Goal: Task Accomplishment & Management: Manage account settings

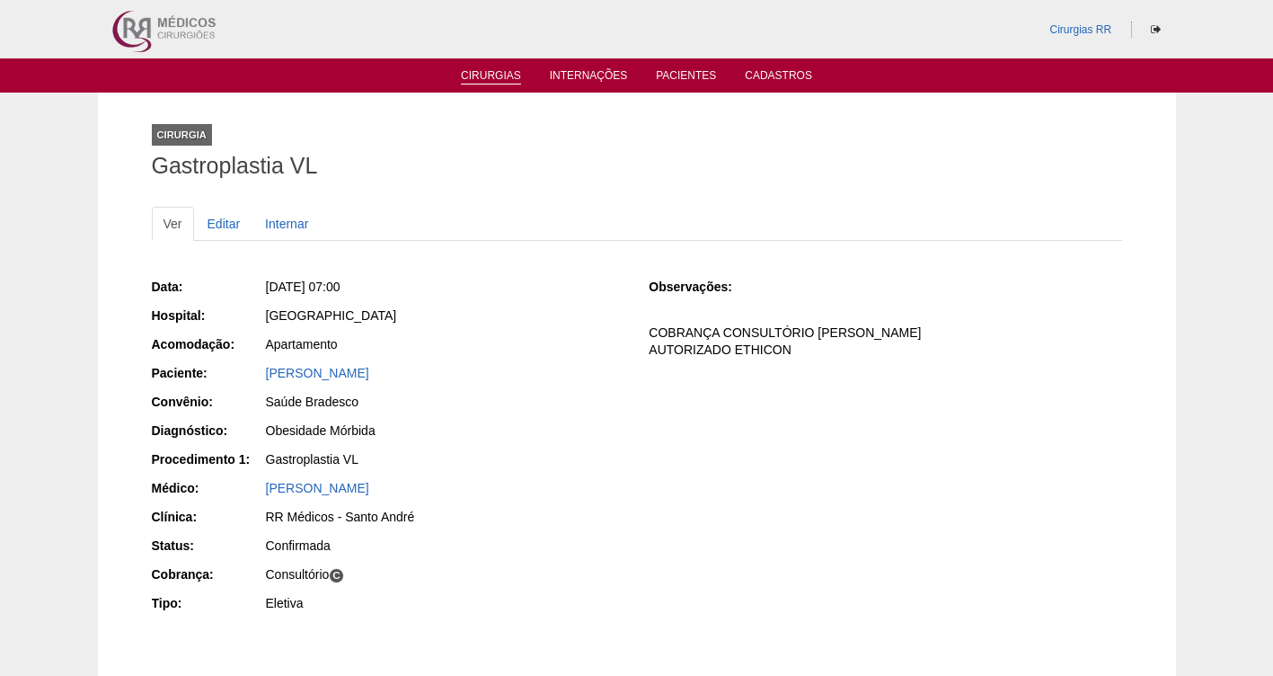
click at [484, 69] on link "Cirurgias" at bounding box center [491, 76] width 60 height 15
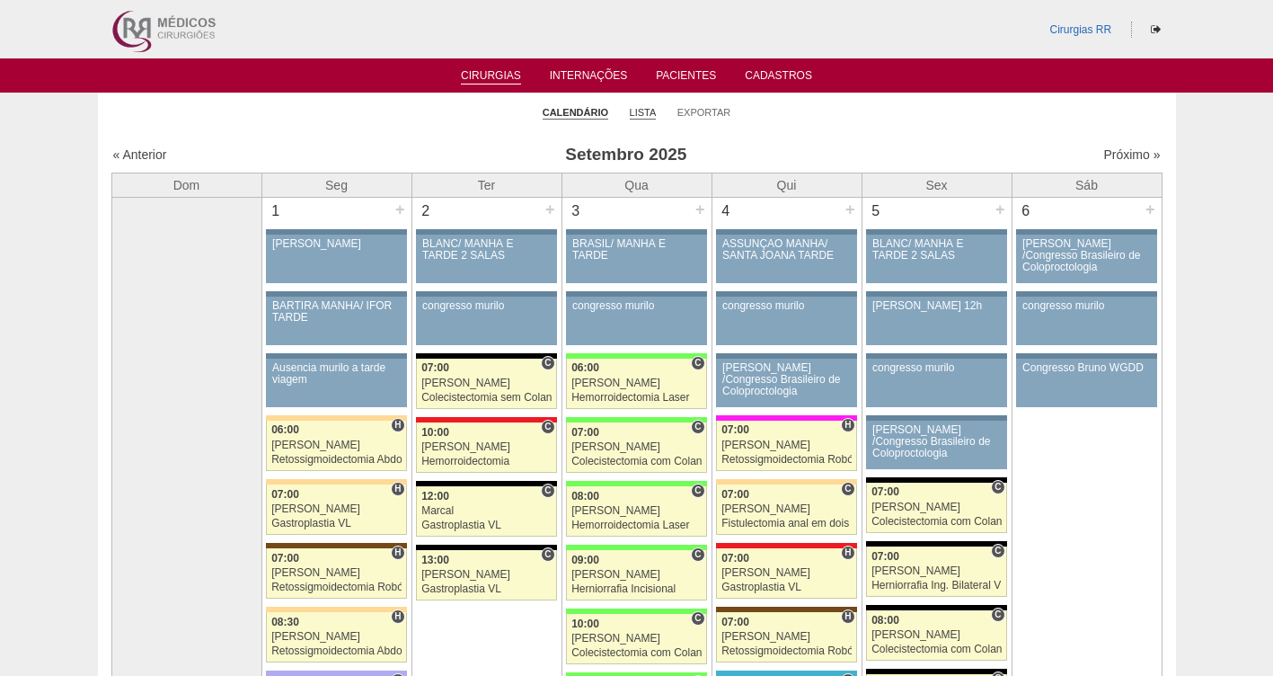
click at [645, 110] on link "Lista" at bounding box center [643, 112] width 27 height 13
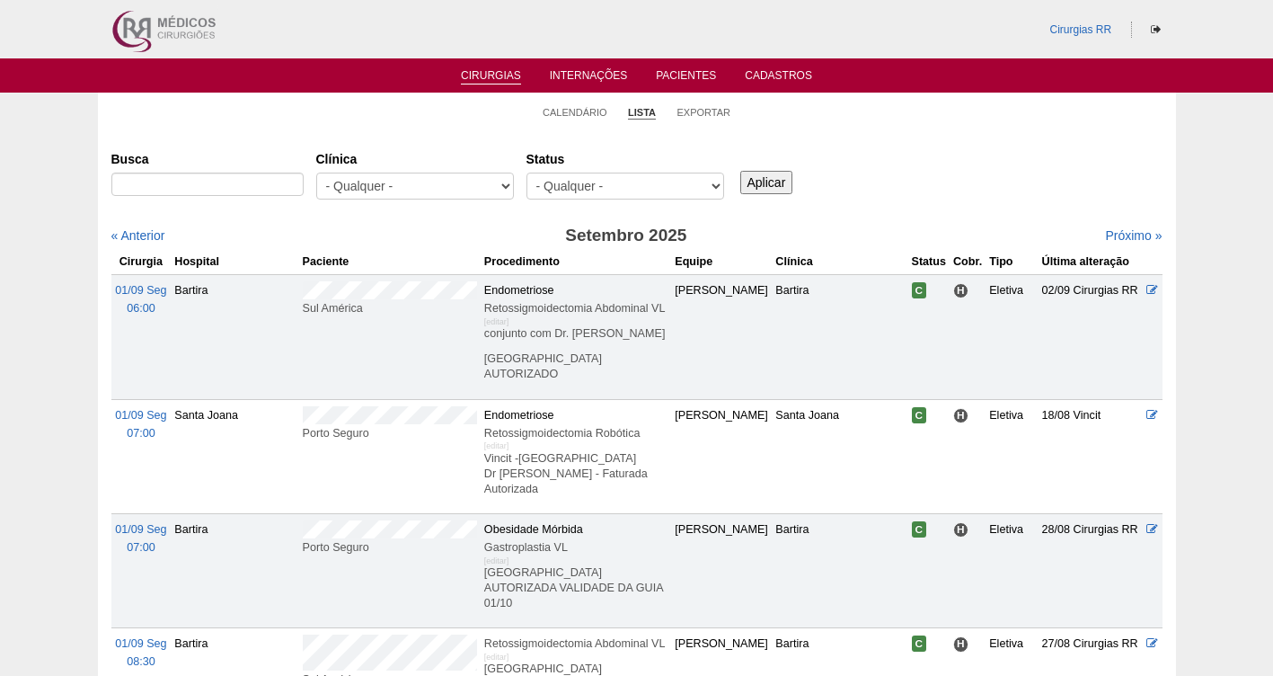
select select "resr"
click at [526, 172] on select "- Qualquer - Reservada Confirmada Suspensa Cancelada" at bounding box center [625, 185] width 198 height 27
click at [764, 183] on input "Aplicar" at bounding box center [766, 182] width 53 height 23
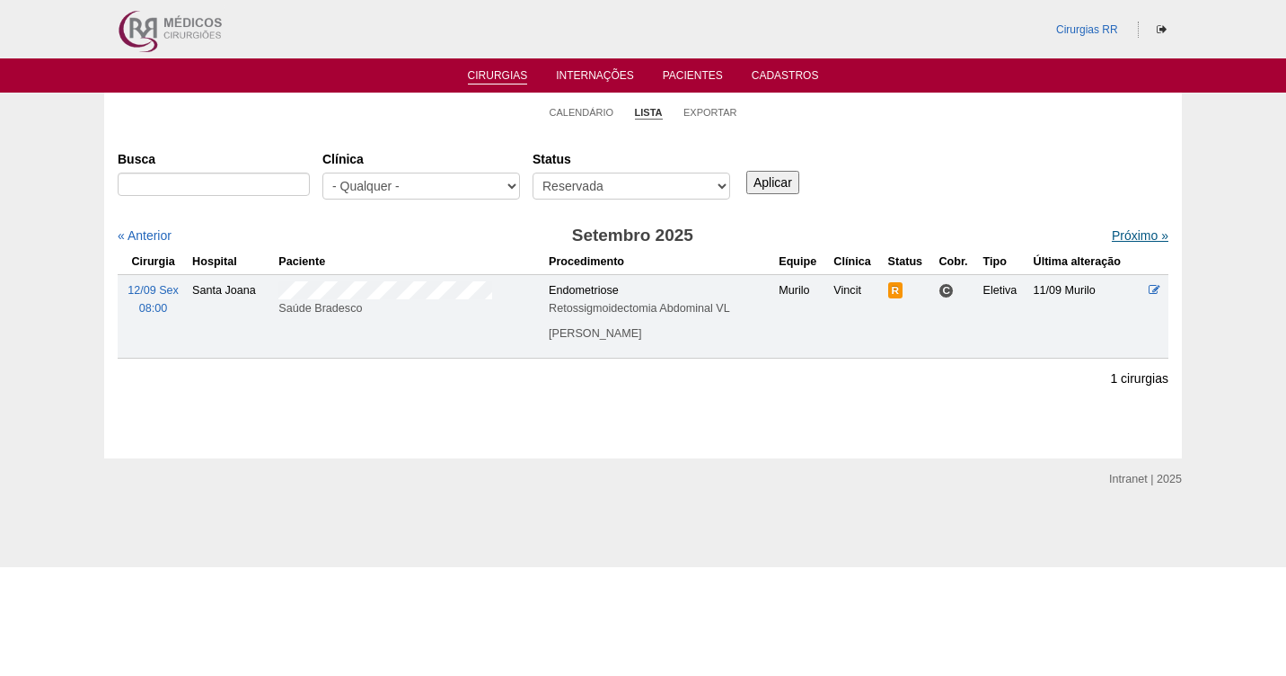
click at [1130, 237] on link "Próximo »" at bounding box center [1140, 235] width 57 height 14
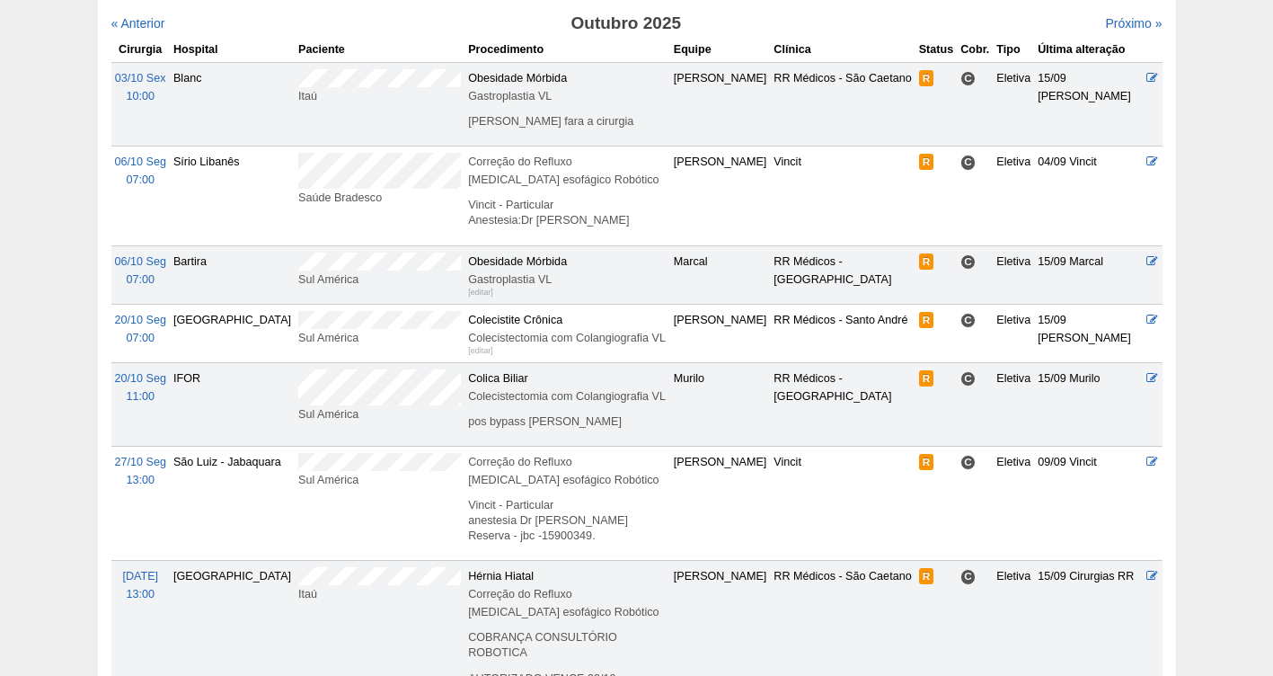
scroll to position [190, 0]
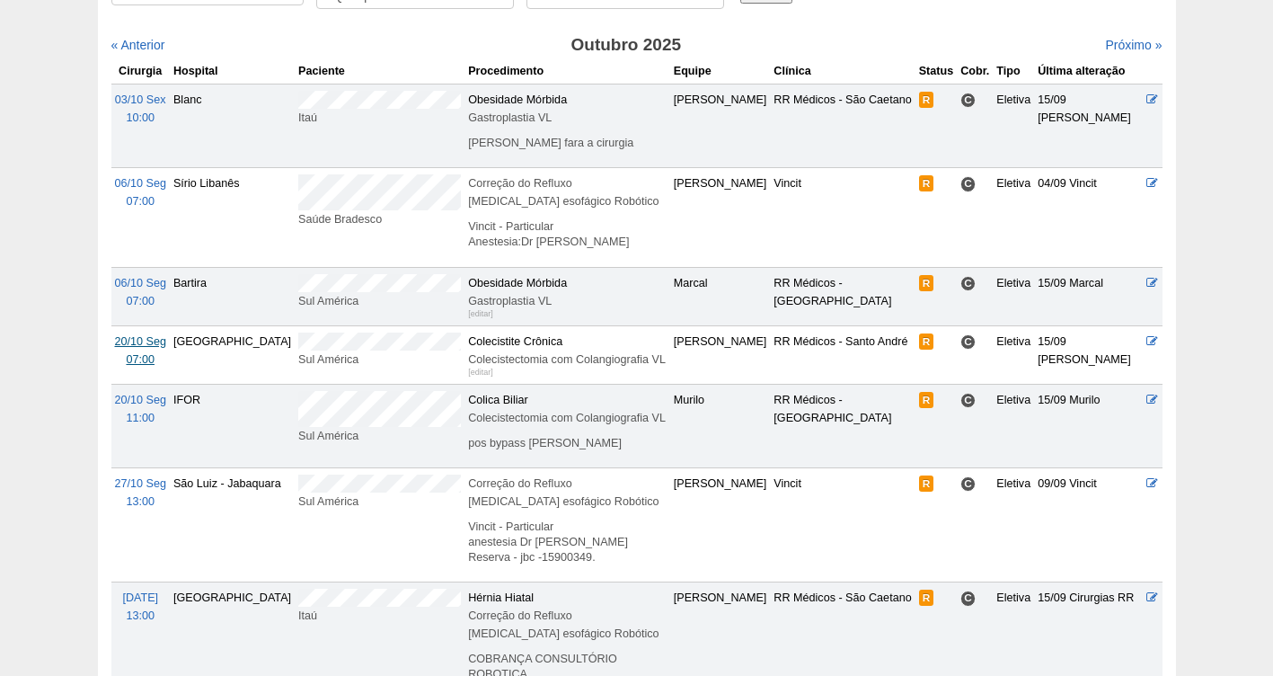
click at [130, 344] on span "20/10 Seg" at bounding box center [140, 341] width 51 height 13
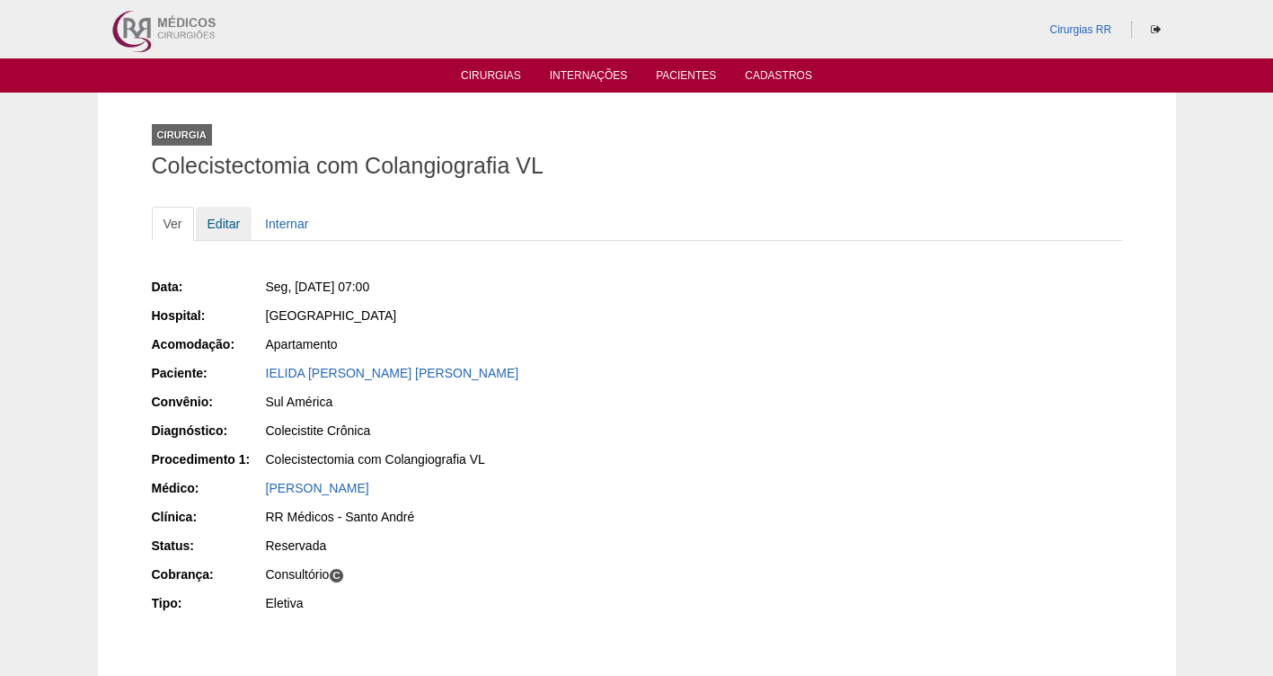
click at [226, 215] on link "Editar" at bounding box center [224, 224] width 57 height 34
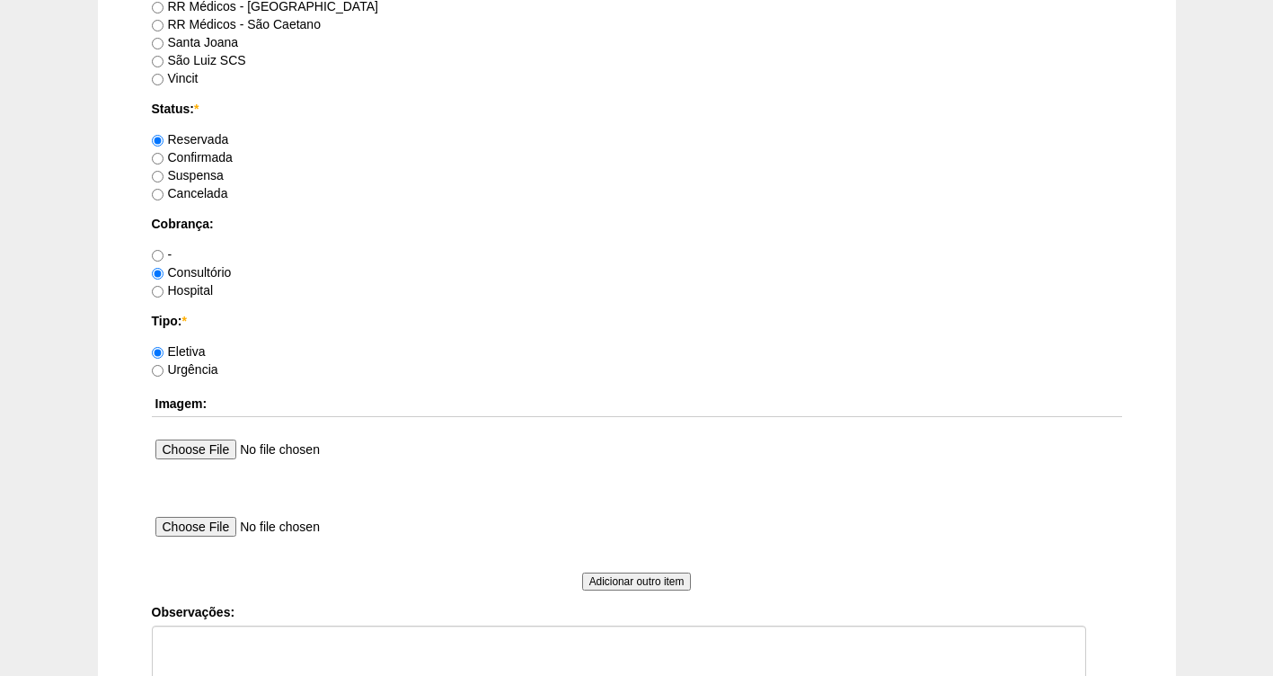
scroll to position [1410, 0]
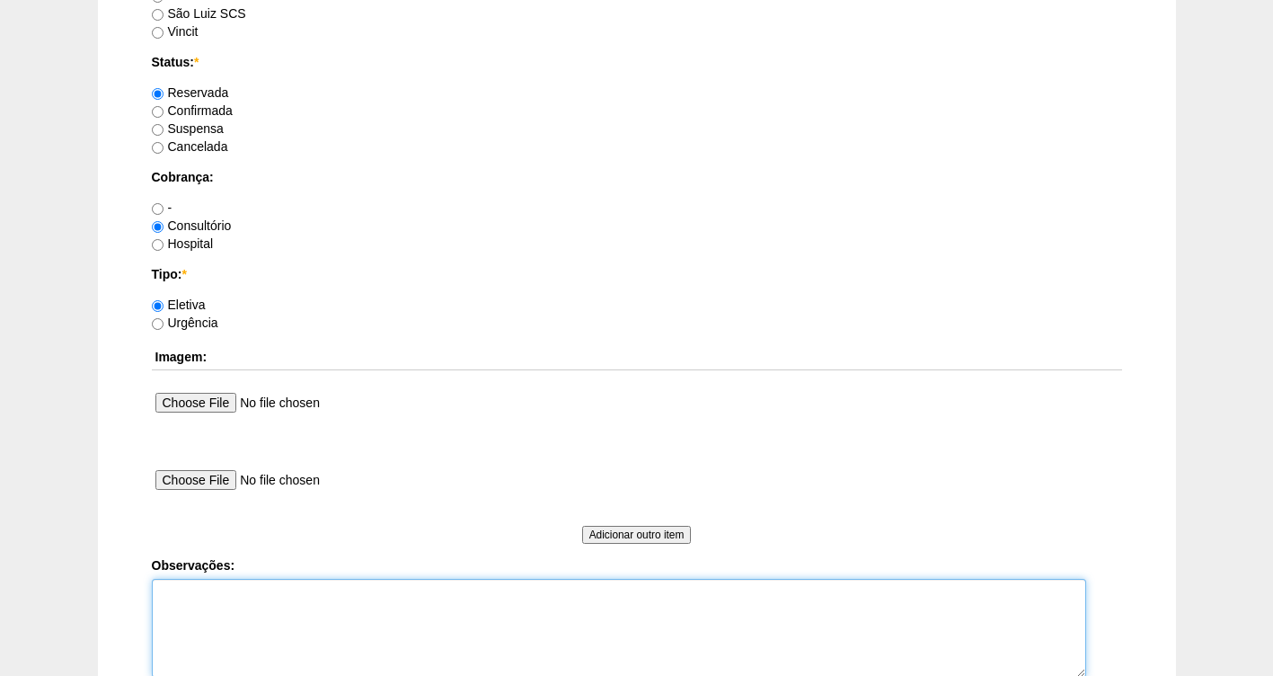
click at [175, 599] on textarea "Observações:" at bounding box center [619, 628] width 934 height 99
type textarea "FATURADA CONSULTORIO"
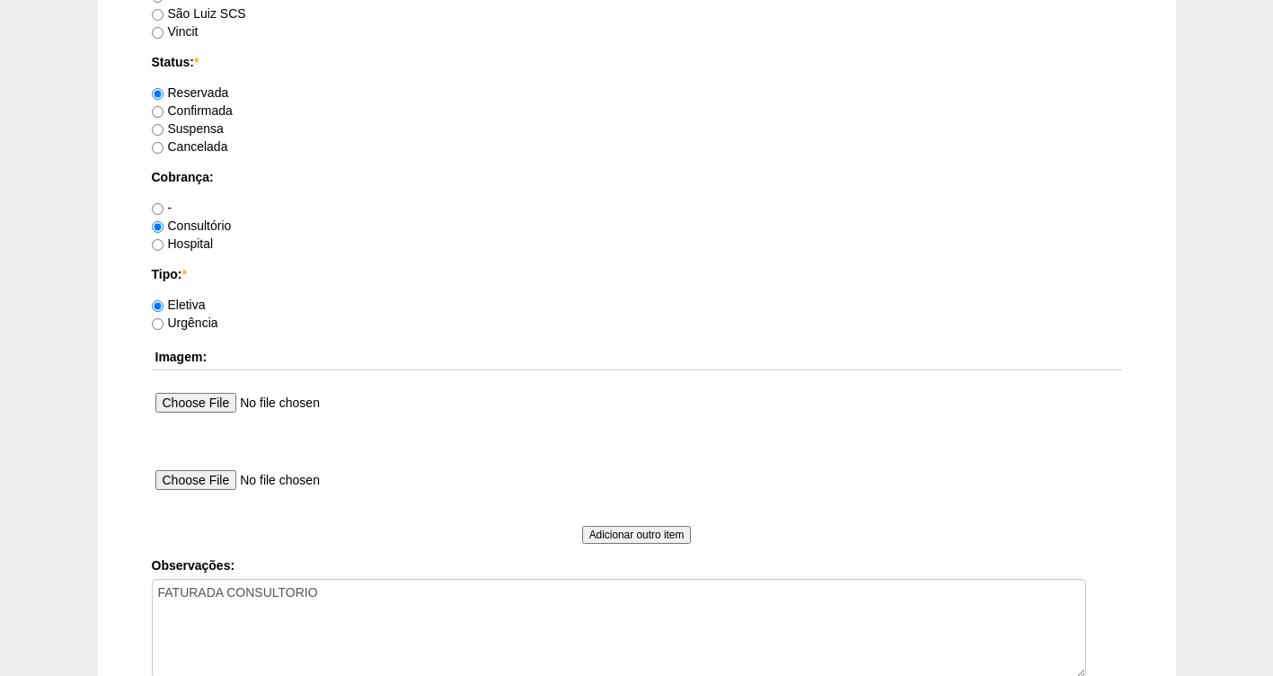
click at [218, 112] on label "Confirmada" at bounding box center [192, 110] width 81 height 14
click at [163, 112] on input "Confirmada" at bounding box center [158, 112] width 12 height 12
radio input "true"
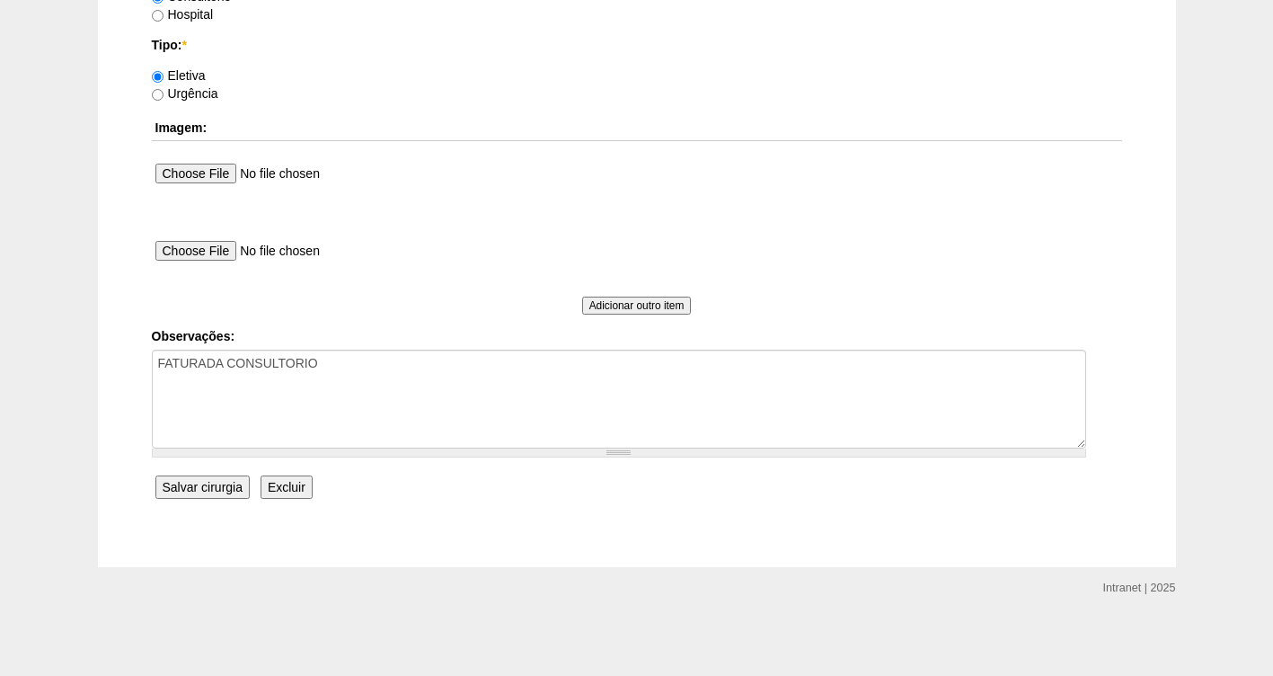
click at [204, 490] on input "Salvar cirurgia" at bounding box center [202, 486] width 94 height 23
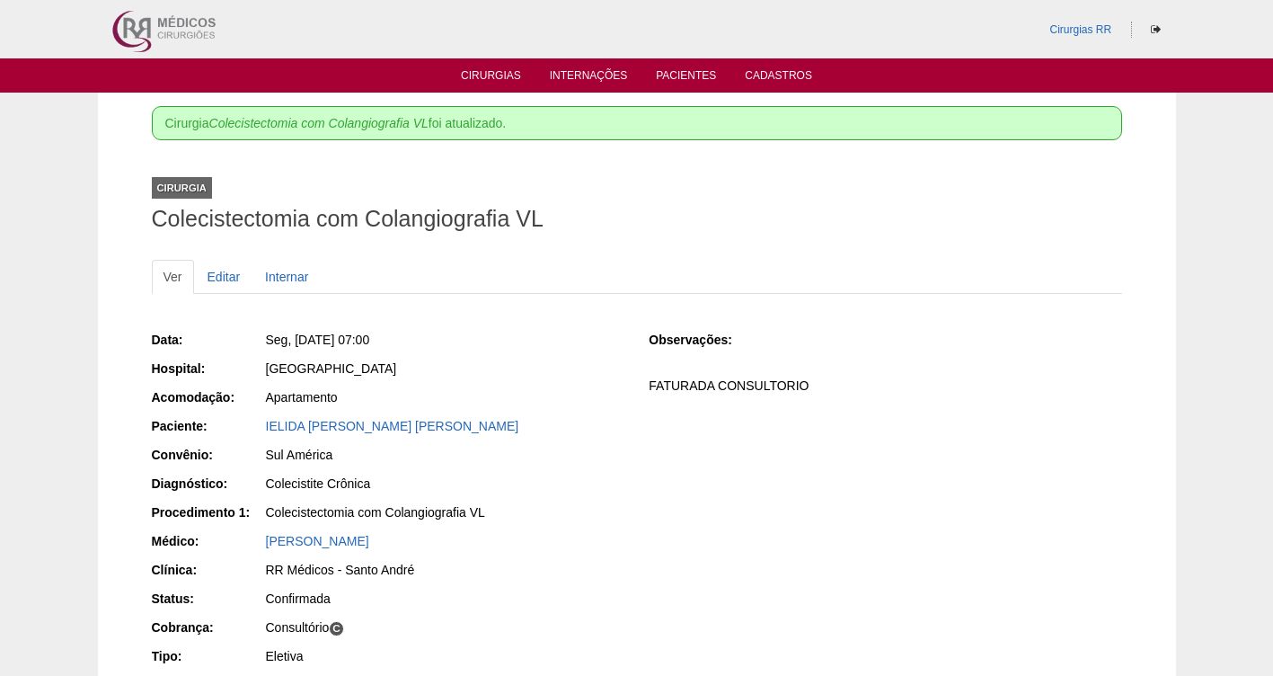
drag, startPoint x: 452, startPoint y: 340, endPoint x: 290, endPoint y: 334, distance: 161.8
click at [290, 334] on div "Seg, [DATE] 07:00" at bounding box center [445, 340] width 358 height 18
copy span "[DATE] 07:00"
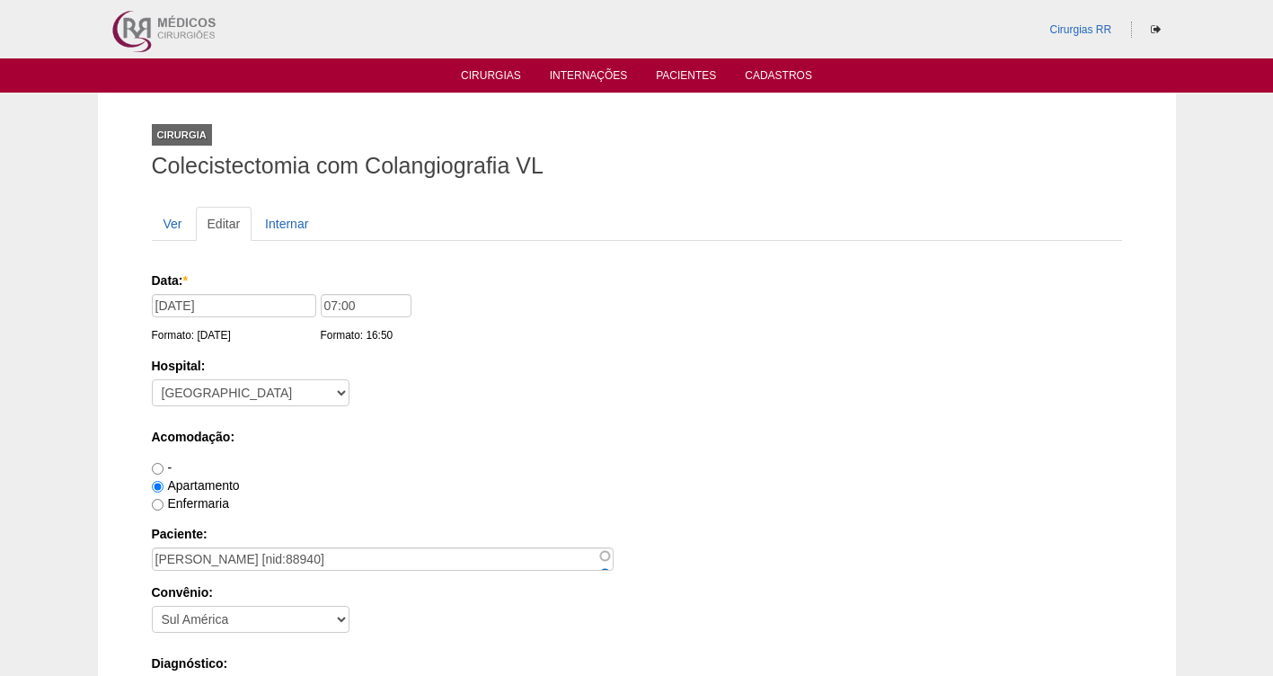
scroll to position [1639, 0]
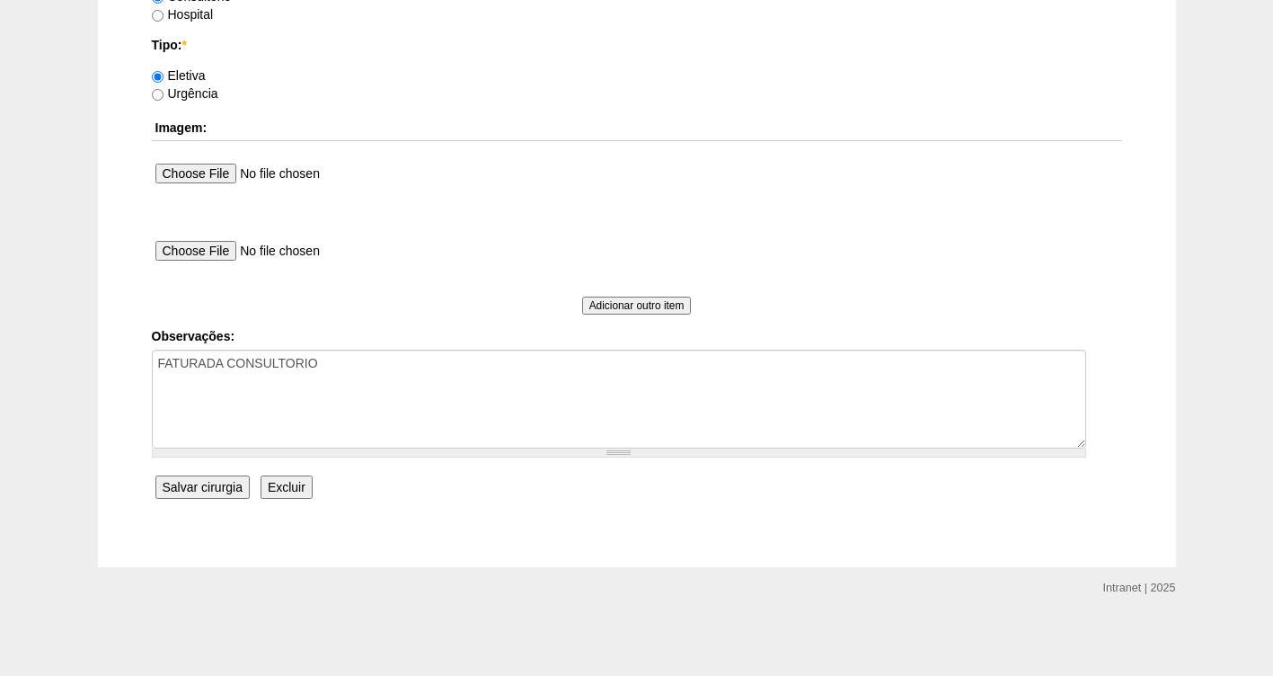
click at [199, 488] on input "Salvar cirurgia" at bounding box center [202, 486] width 94 height 23
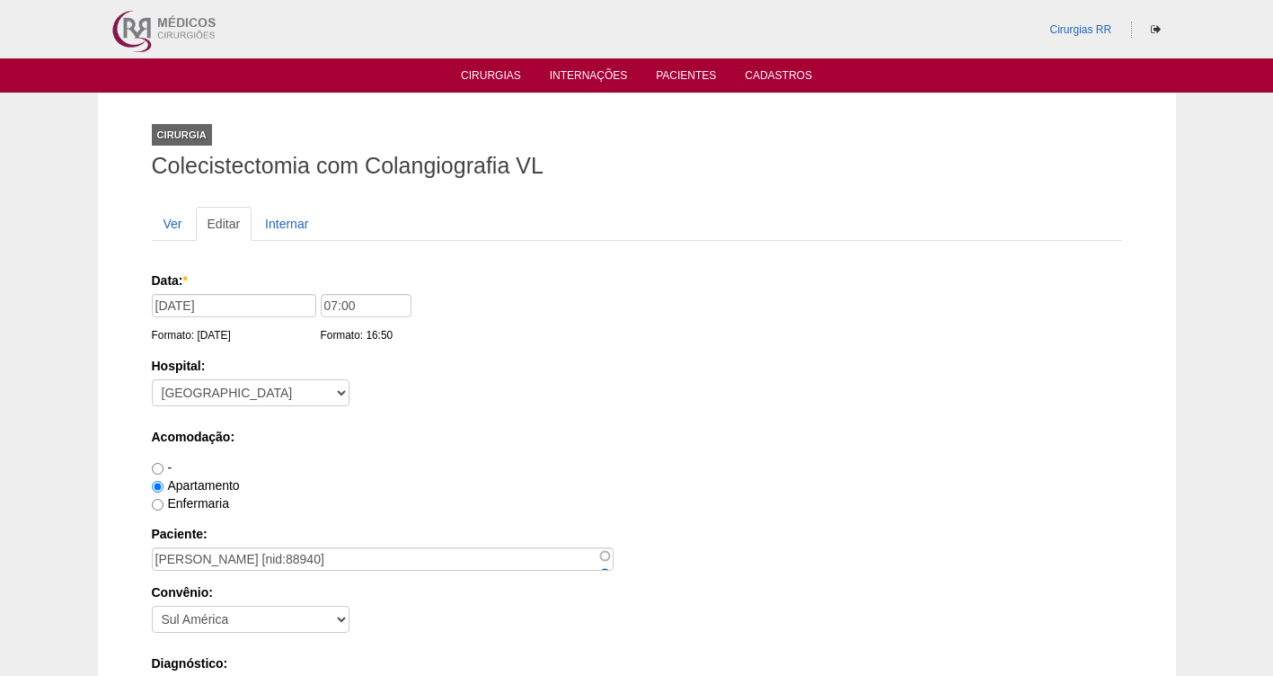
scroll to position [1639, 0]
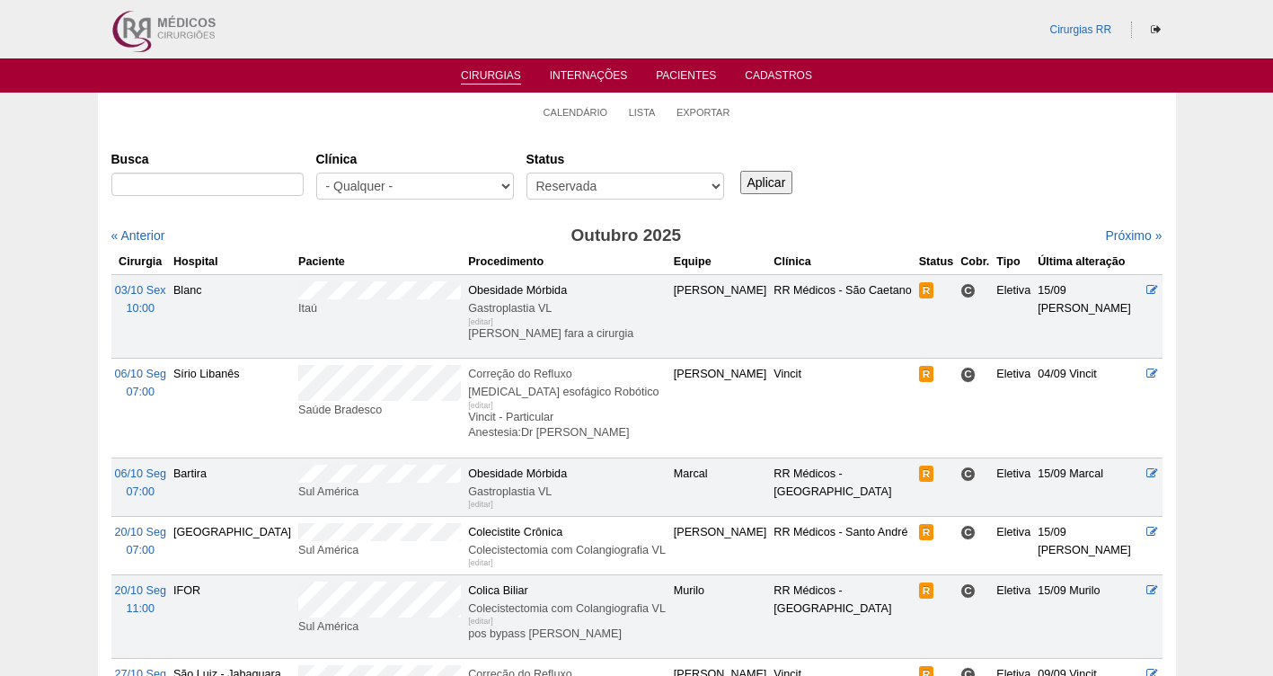
scroll to position [190, 0]
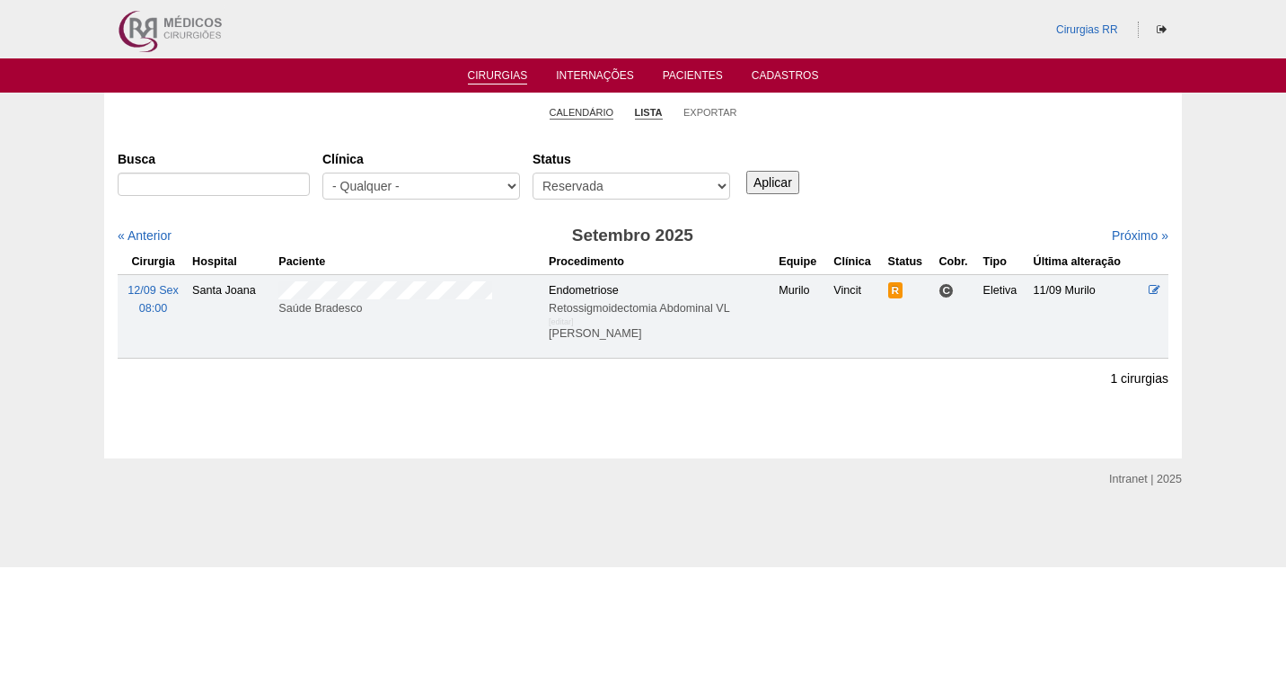
click at [568, 113] on link "Calendário" at bounding box center [582, 112] width 65 height 13
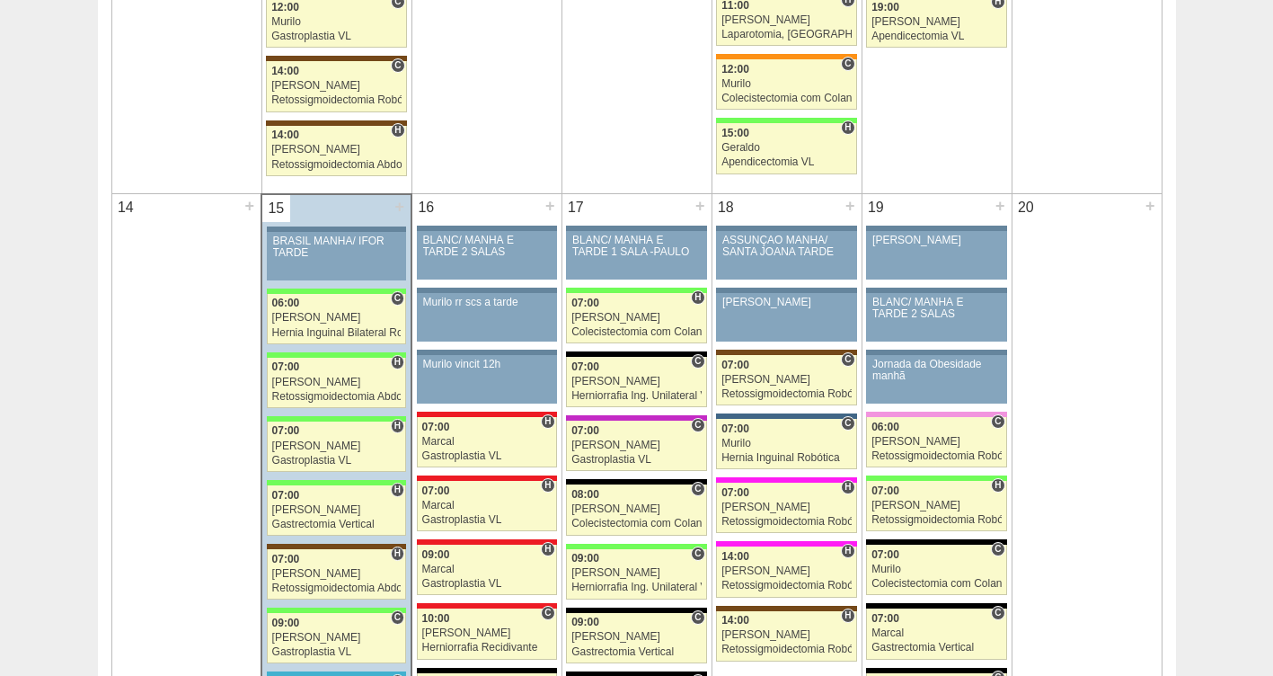
scroll to position [1692, 0]
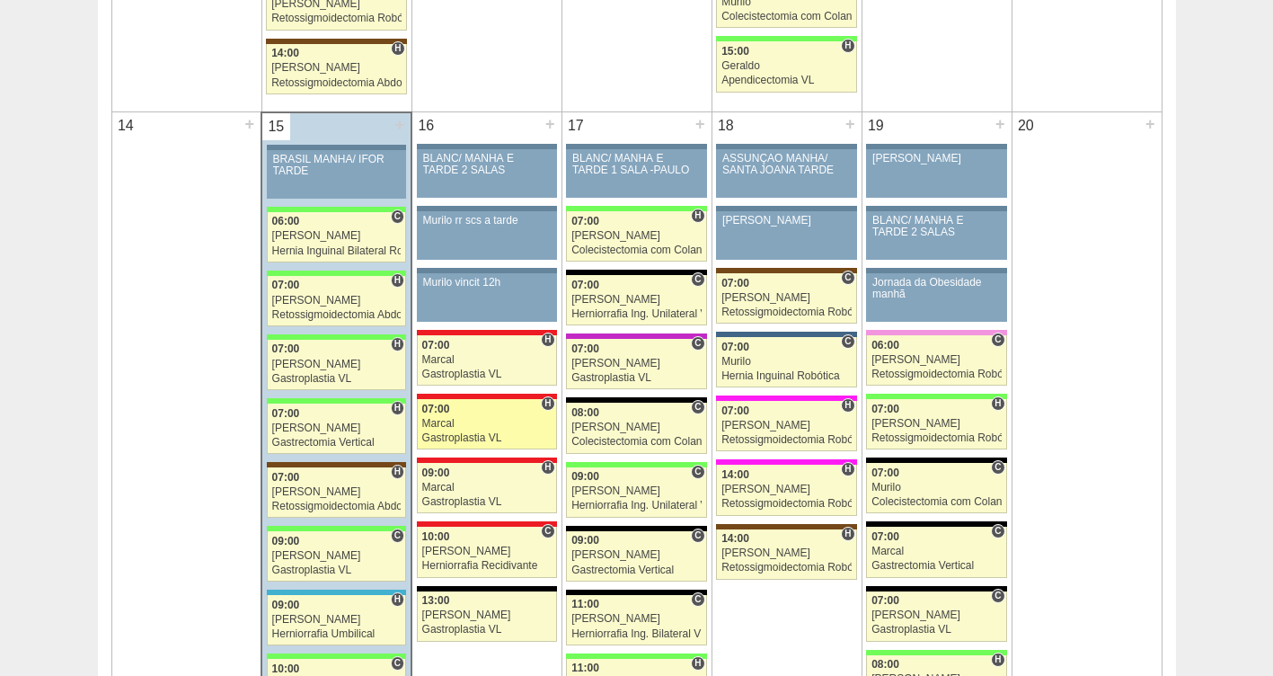
click at [471, 448] on link "88705 Marcal H 07:00 Marcal Gastroplastia VL Hospital Assunção Assunção Estevan…" at bounding box center [487, 424] width 140 height 50
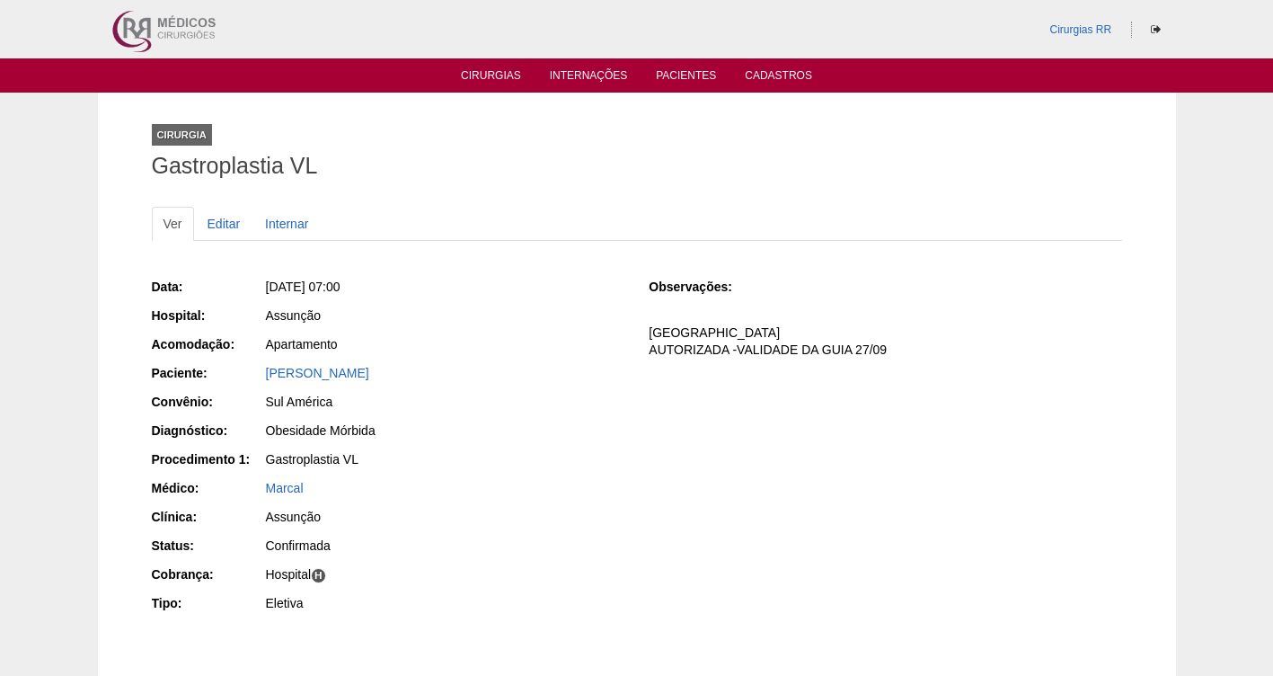
drag, startPoint x: 523, startPoint y: 377, endPoint x: 234, endPoint y: 375, distance: 288.4
click at [234, 375] on div "Paciente: [PERSON_NAME]" at bounding box center [388, 375] width 473 height 22
drag, startPoint x: 555, startPoint y: 428, endPoint x: 542, endPoint y: 422, distance: 14.9
click at [555, 428] on div "Obesidade Mórbida" at bounding box center [445, 430] width 358 height 18
drag, startPoint x: 506, startPoint y: 372, endPoint x: 220, endPoint y: 376, distance: 285.7
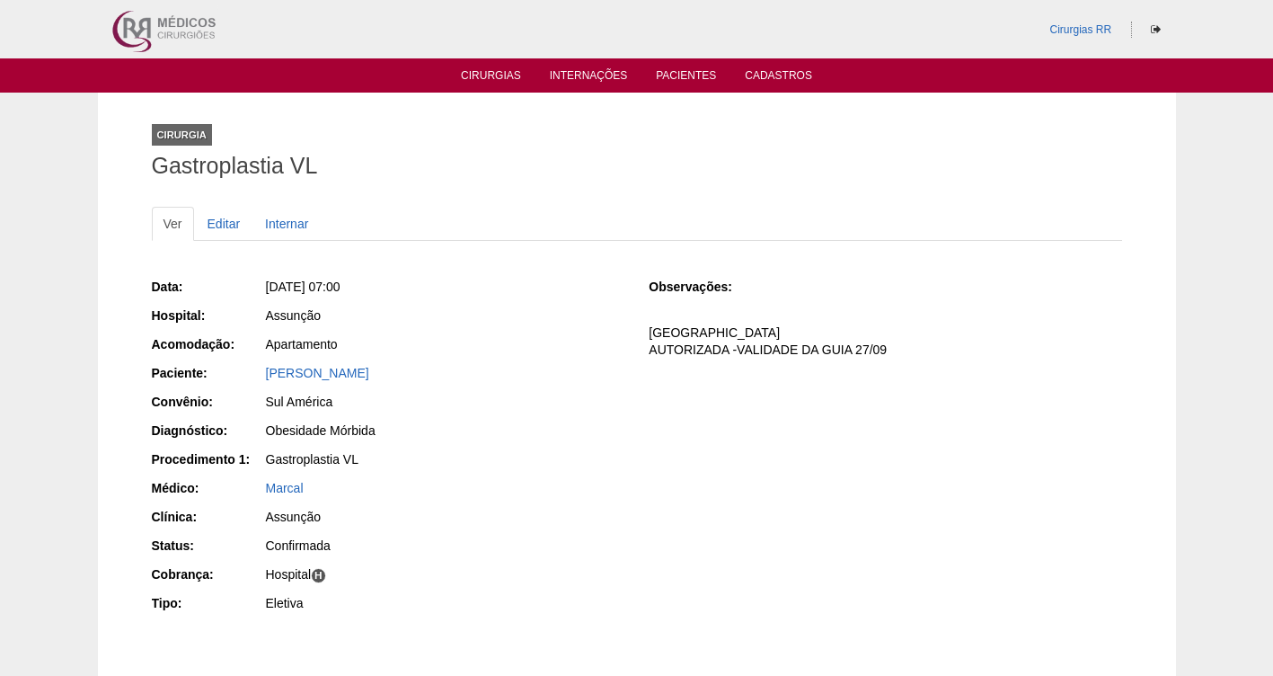
click at [220, 376] on div "Paciente: [PERSON_NAME]" at bounding box center [388, 375] width 473 height 22
copy div "Paciente: [PERSON_NAME]"
